Goal: Navigation & Orientation: Find specific page/section

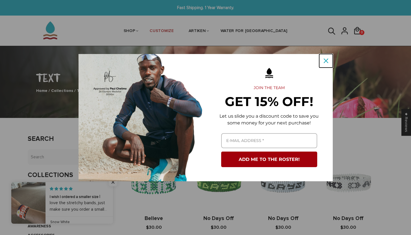
click at [326, 60] on icon "close icon" at bounding box center [326, 61] width 5 height 5
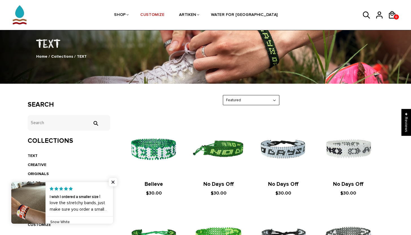
scroll to position [38, 0]
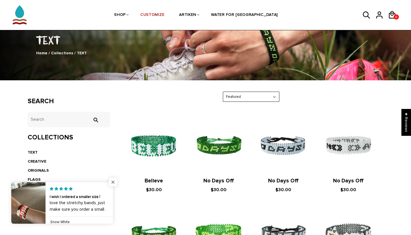
click at [111, 183] on span "Close popup widget" at bounding box center [113, 182] width 8 height 8
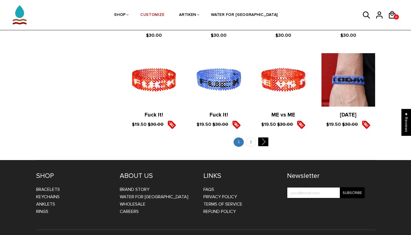
scroll to position [642, 0]
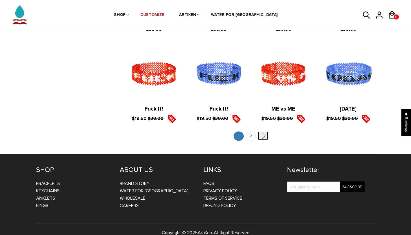
click at [265, 132] on link "" at bounding box center [263, 136] width 10 height 9
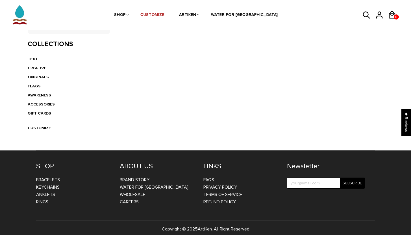
scroll to position [132, 0]
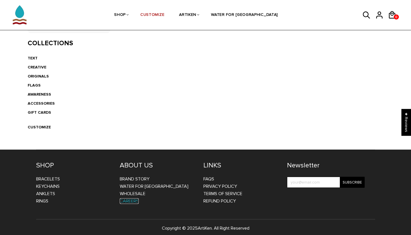
click at [129, 201] on link "CAREERS" at bounding box center [129, 201] width 19 height 6
